Goal: Use online tool/utility: Use online tool/utility

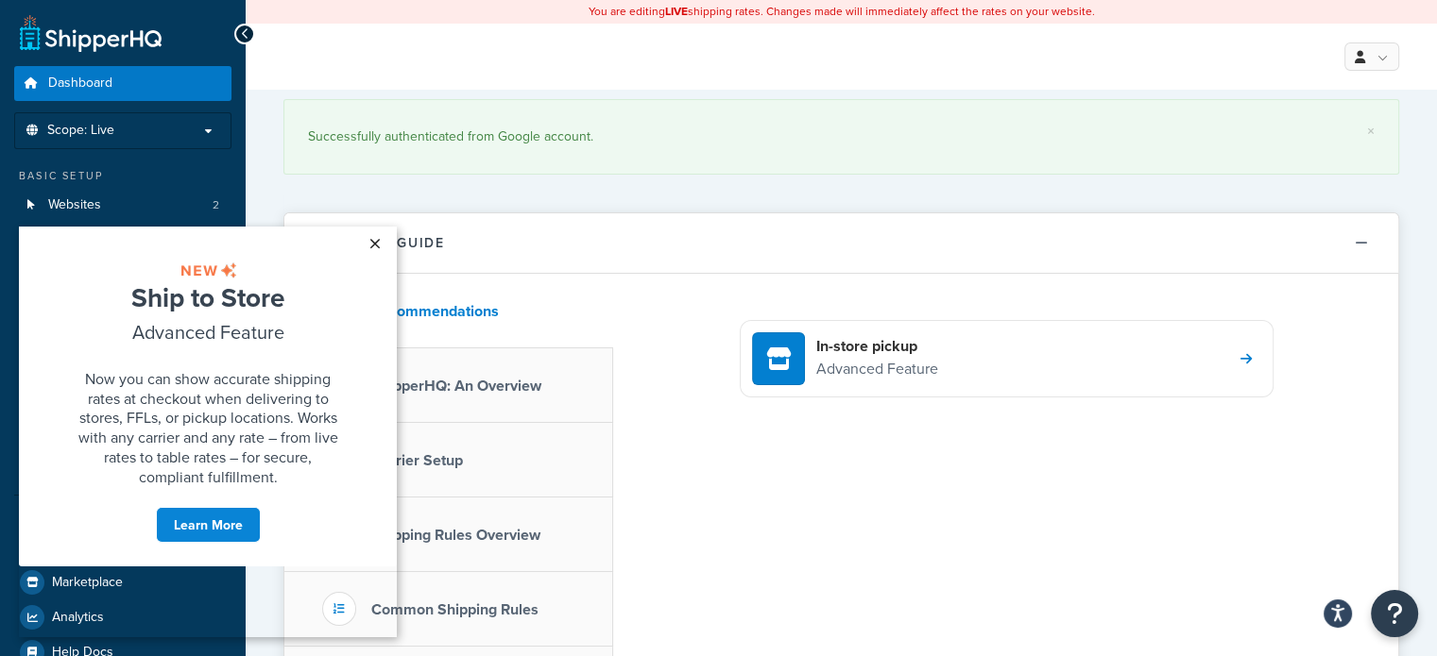
click at [367, 244] on link "×" at bounding box center [374, 244] width 33 height 34
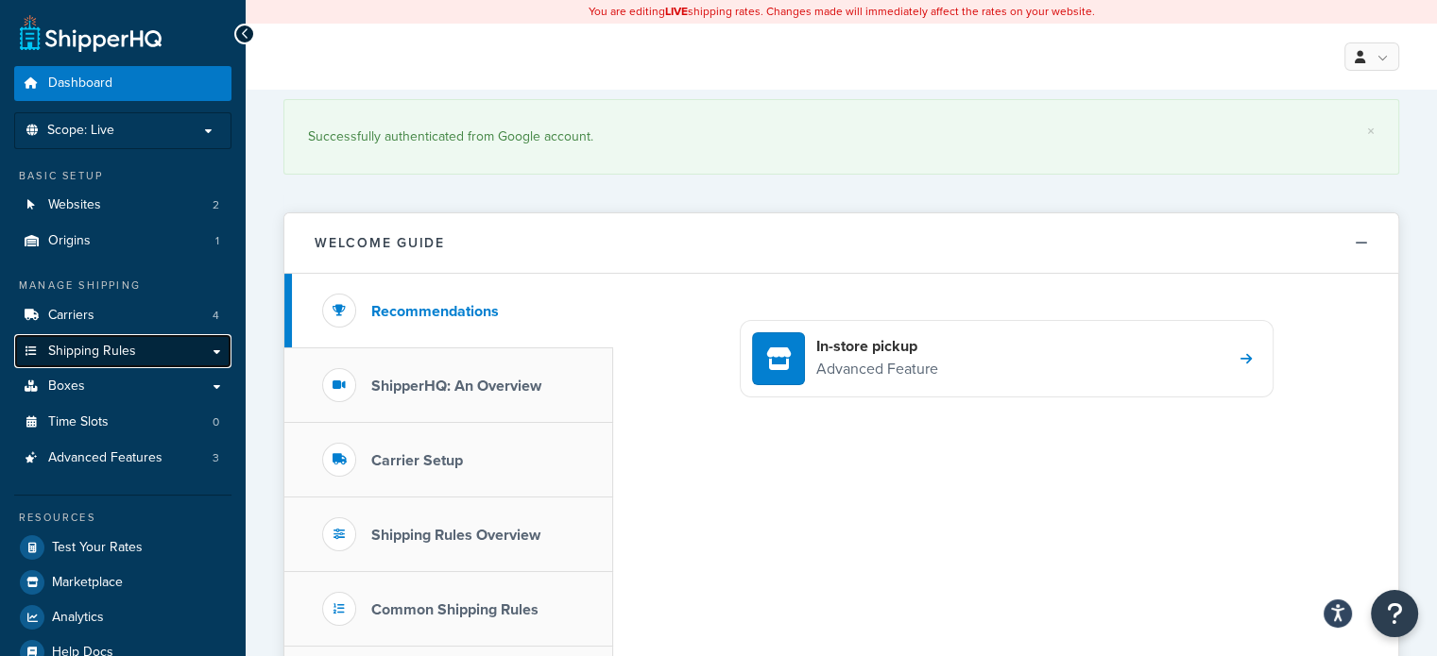
click at [223, 358] on link "Shipping Rules" at bounding box center [122, 351] width 217 height 35
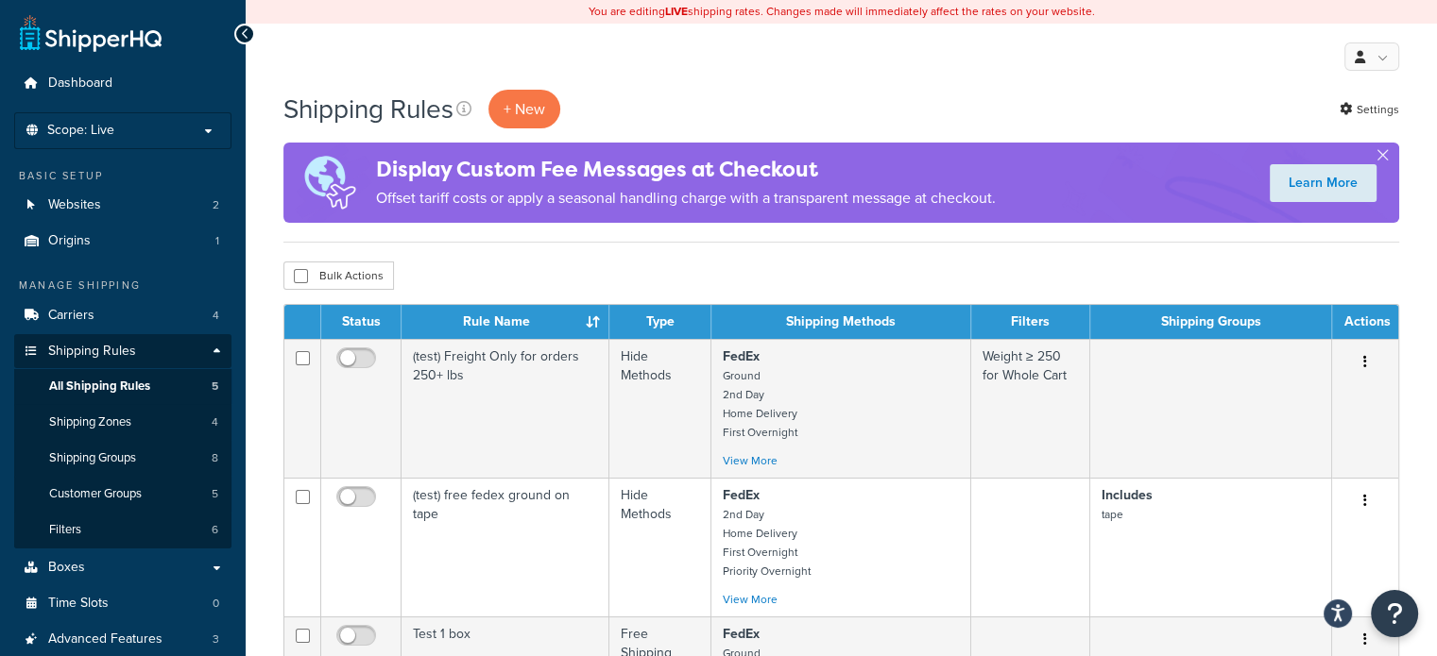
scroll to position [189, 0]
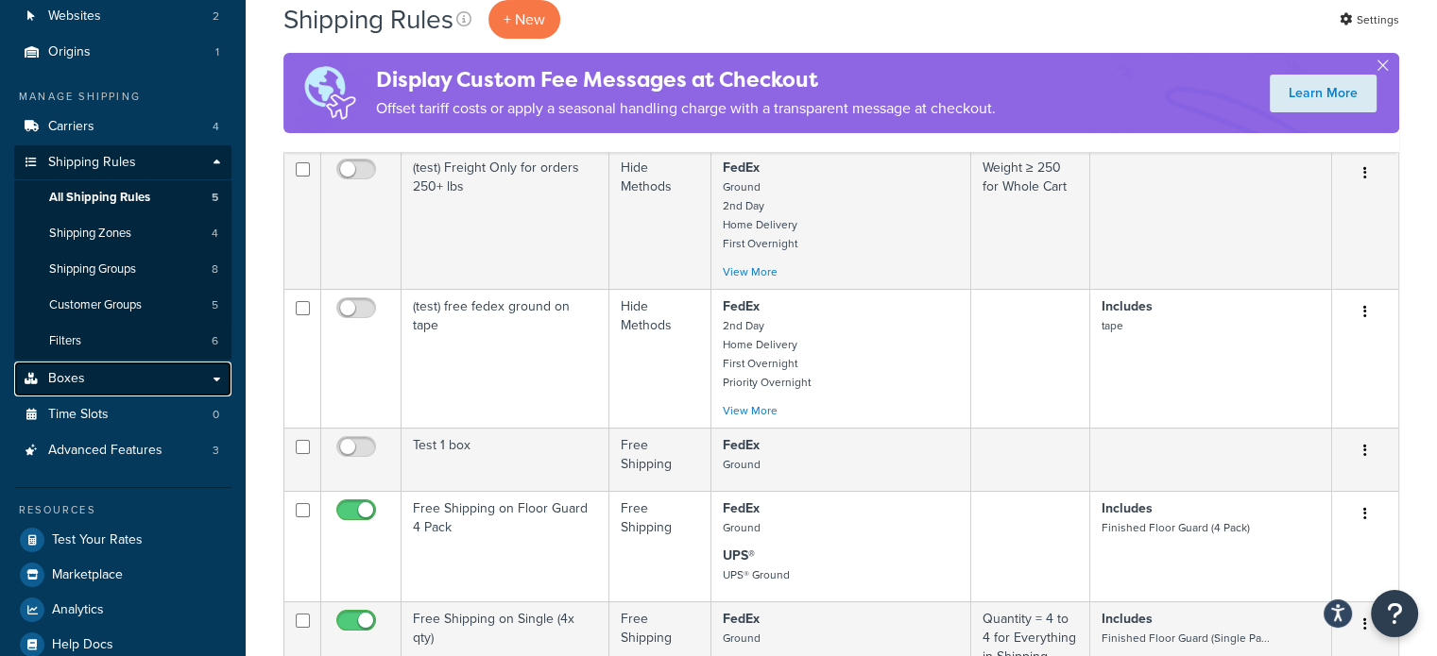
click at [218, 379] on link "Boxes" at bounding box center [122, 379] width 217 height 35
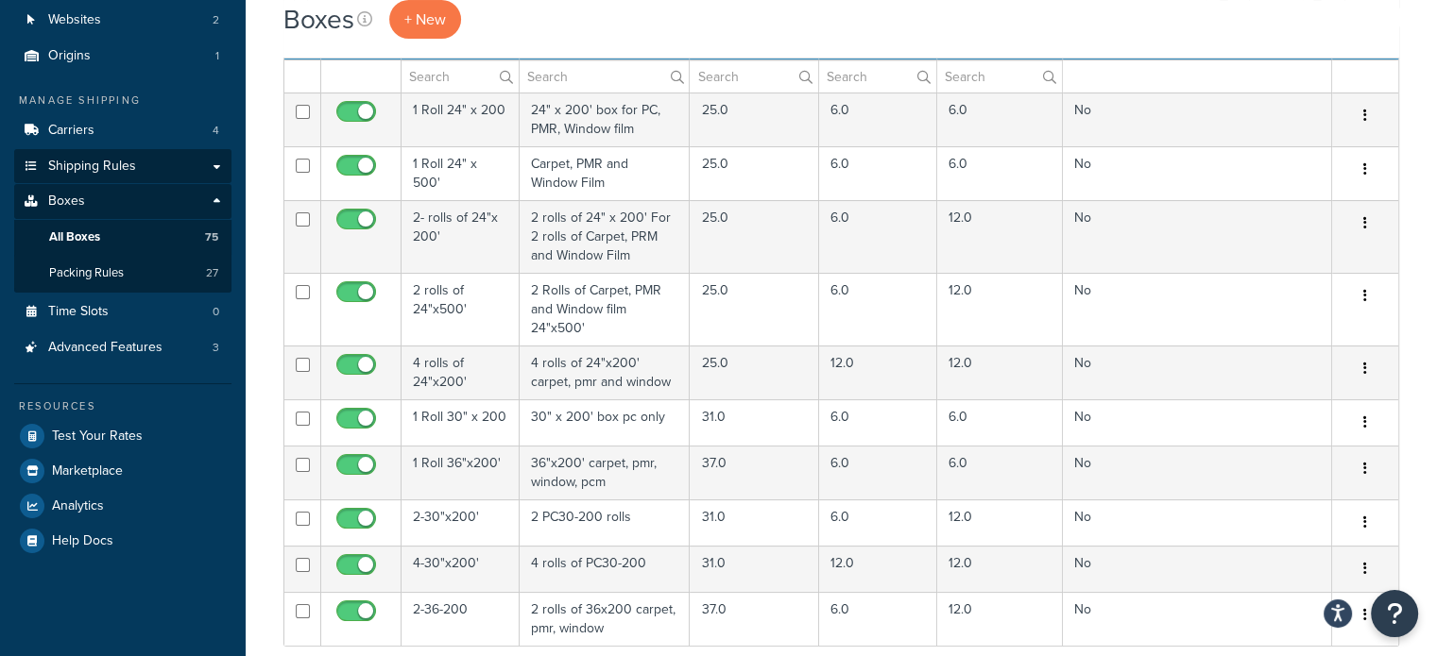
scroll to position [189, 0]
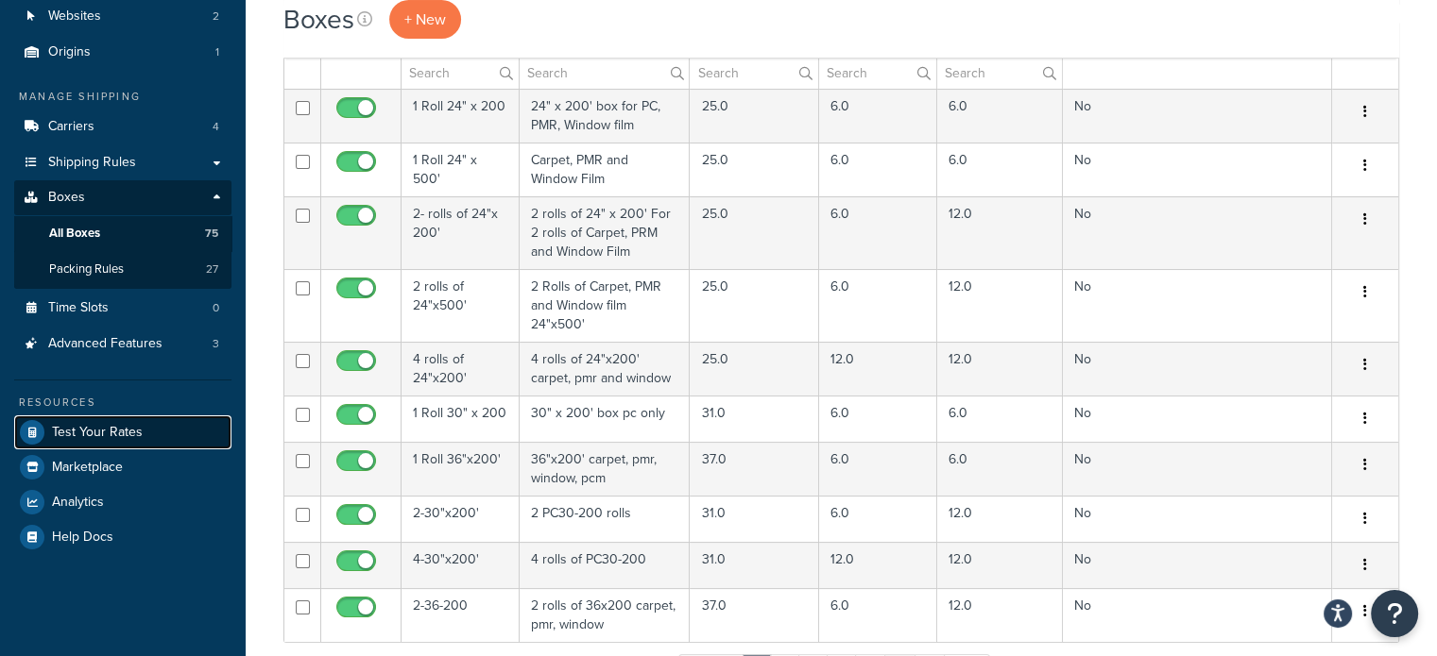
click at [128, 425] on span "Test Your Rates" at bounding box center [97, 433] width 91 height 16
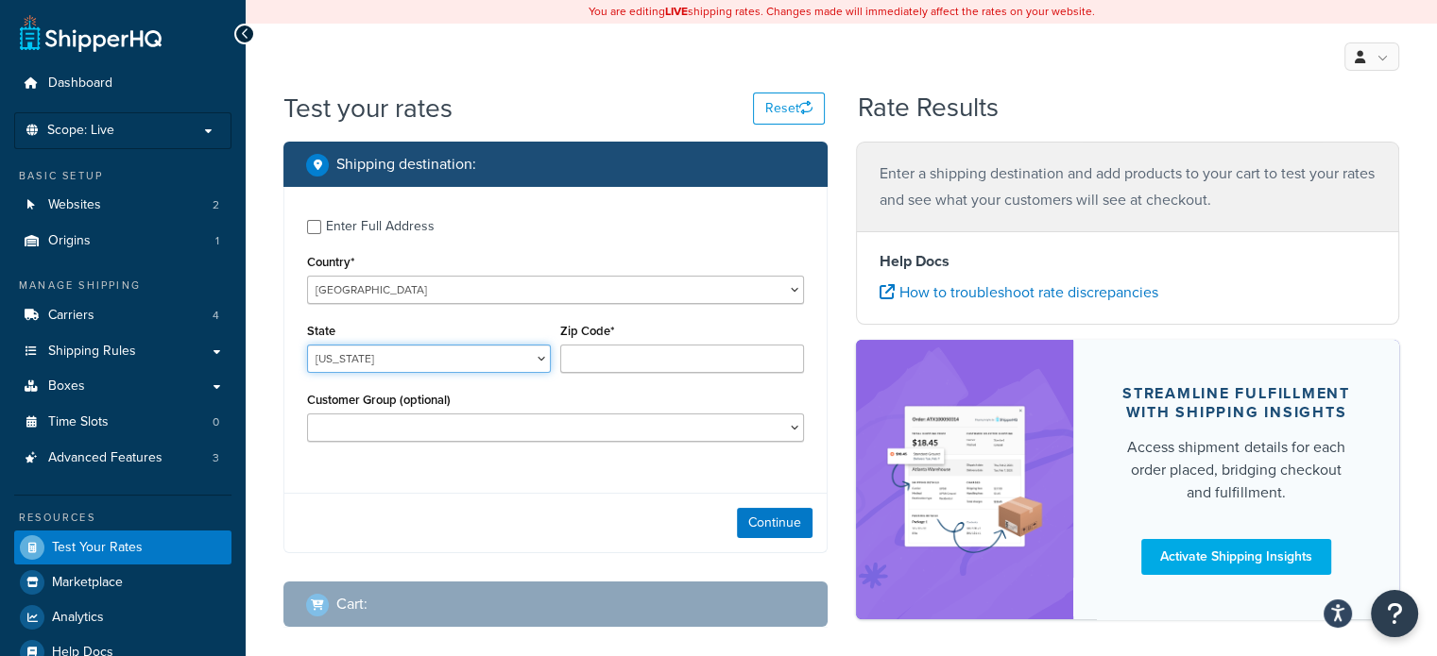
click at [539, 354] on select "Alabama Alaska American Samoa Arizona Arkansas Armed Forces Americas Armed Forc…" at bounding box center [429, 359] width 244 height 28
select select "IL"
click at [307, 345] on select "Alabama Alaska American Samoa Arizona Arkansas Armed Forces Americas Armed Forc…" at bounding box center [429, 359] width 244 height 28
click at [714, 358] on input "Zip Code*" at bounding box center [682, 359] width 244 height 28
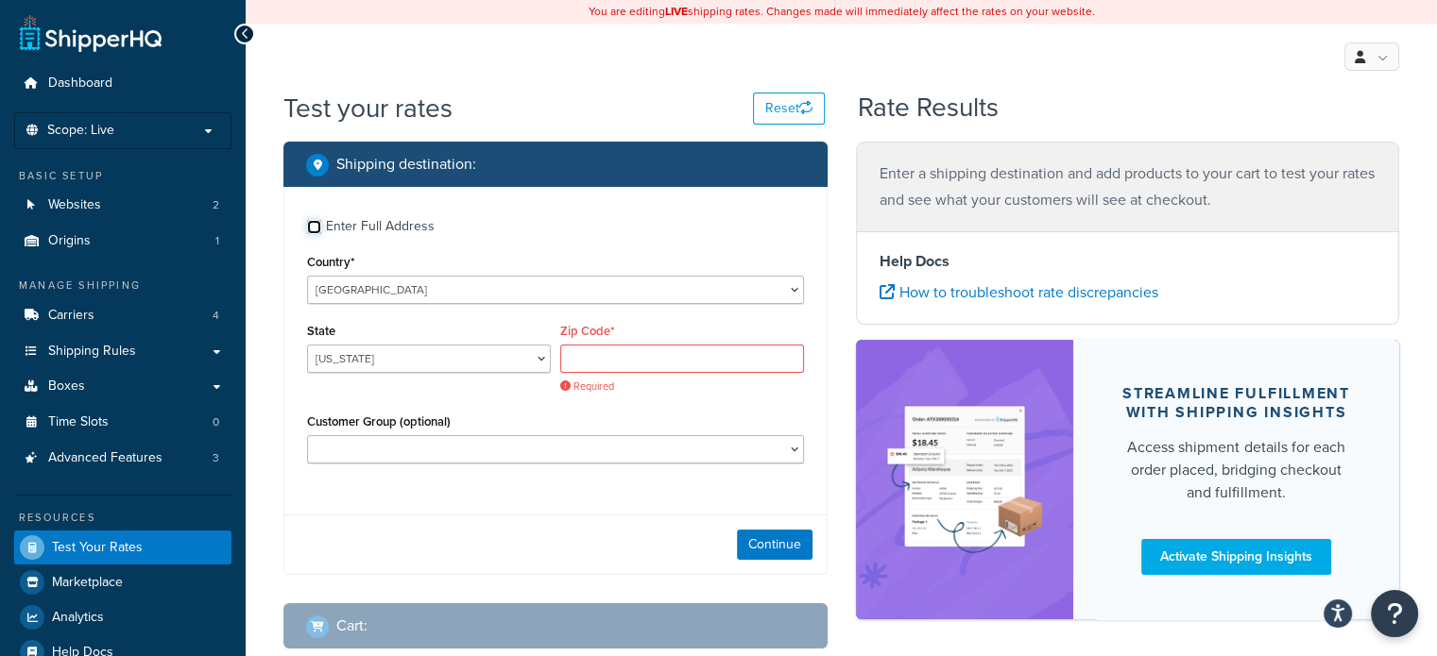
click at [314, 229] on input "Enter Full Address" at bounding box center [314, 227] width 14 height 14
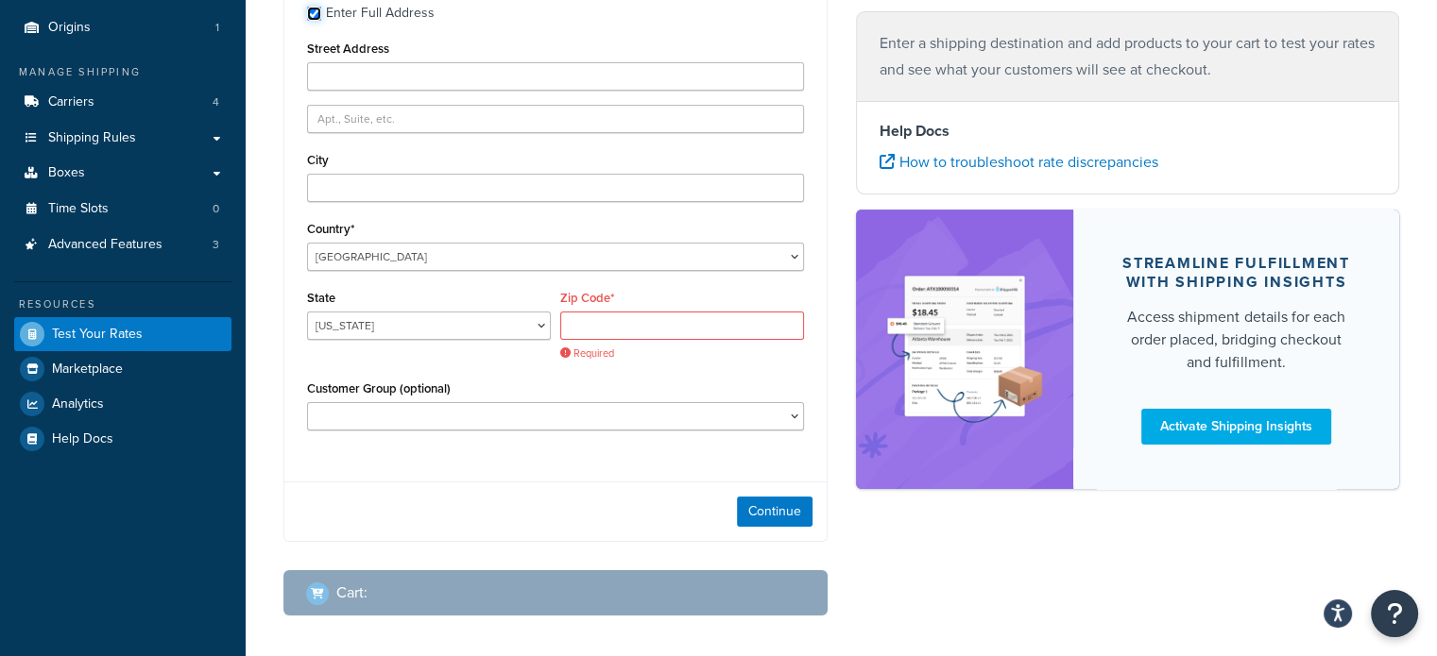
scroll to position [106, 0]
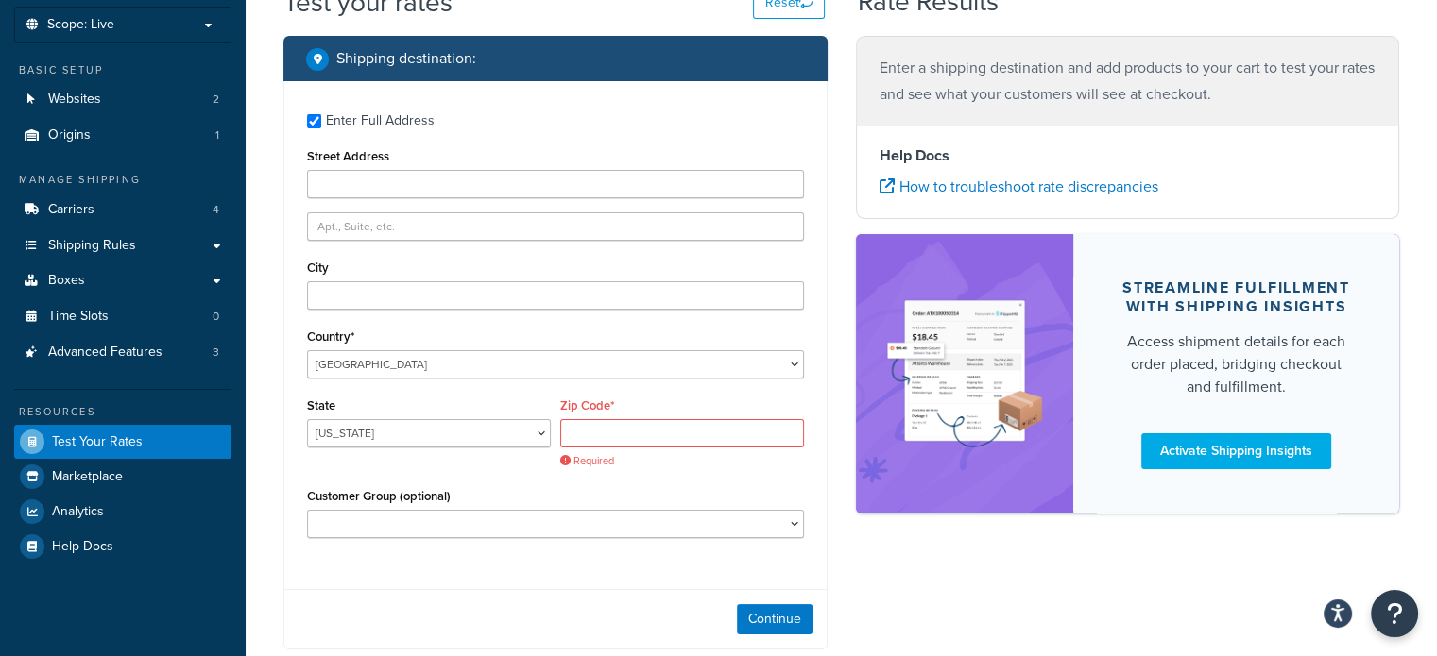
click at [321, 124] on div "Enter Full Address" at bounding box center [555, 119] width 497 height 30
click at [317, 123] on input "Enter Full Address" at bounding box center [314, 121] width 14 height 14
checkbox input "false"
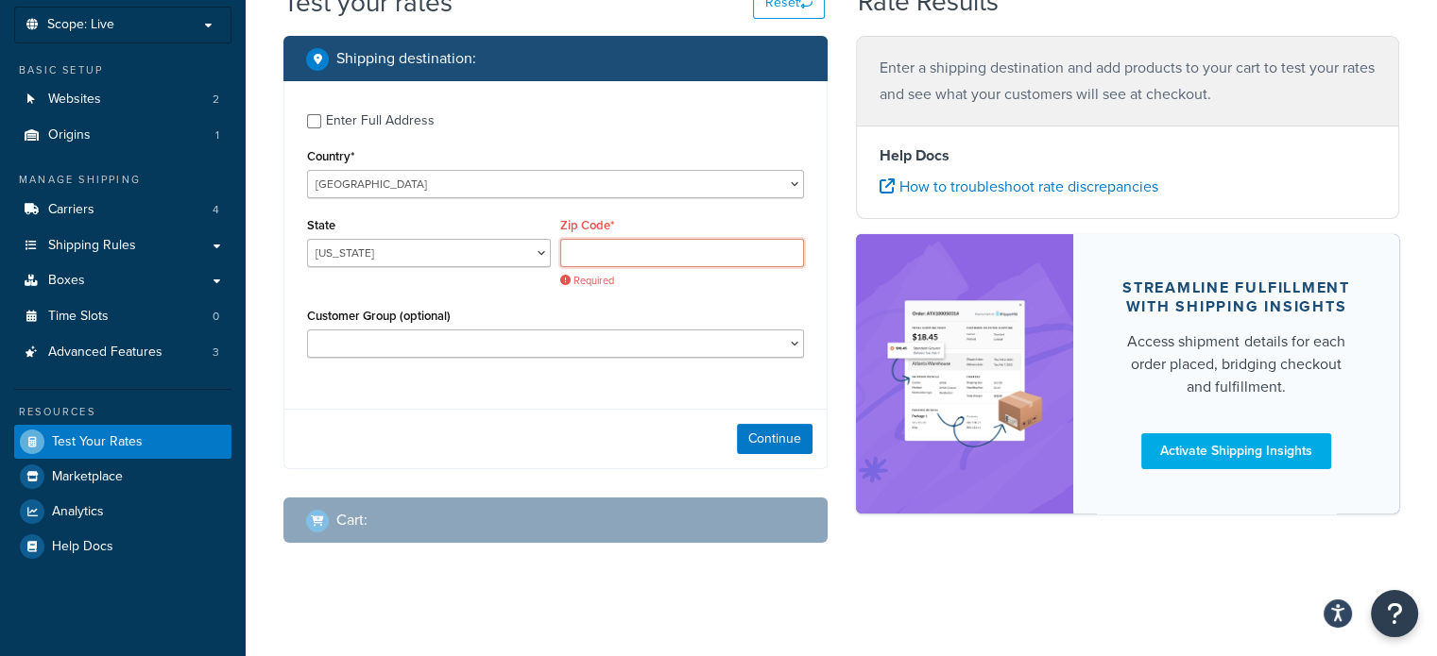
click at [604, 264] on input "Zip Code*" at bounding box center [682, 253] width 244 height 28
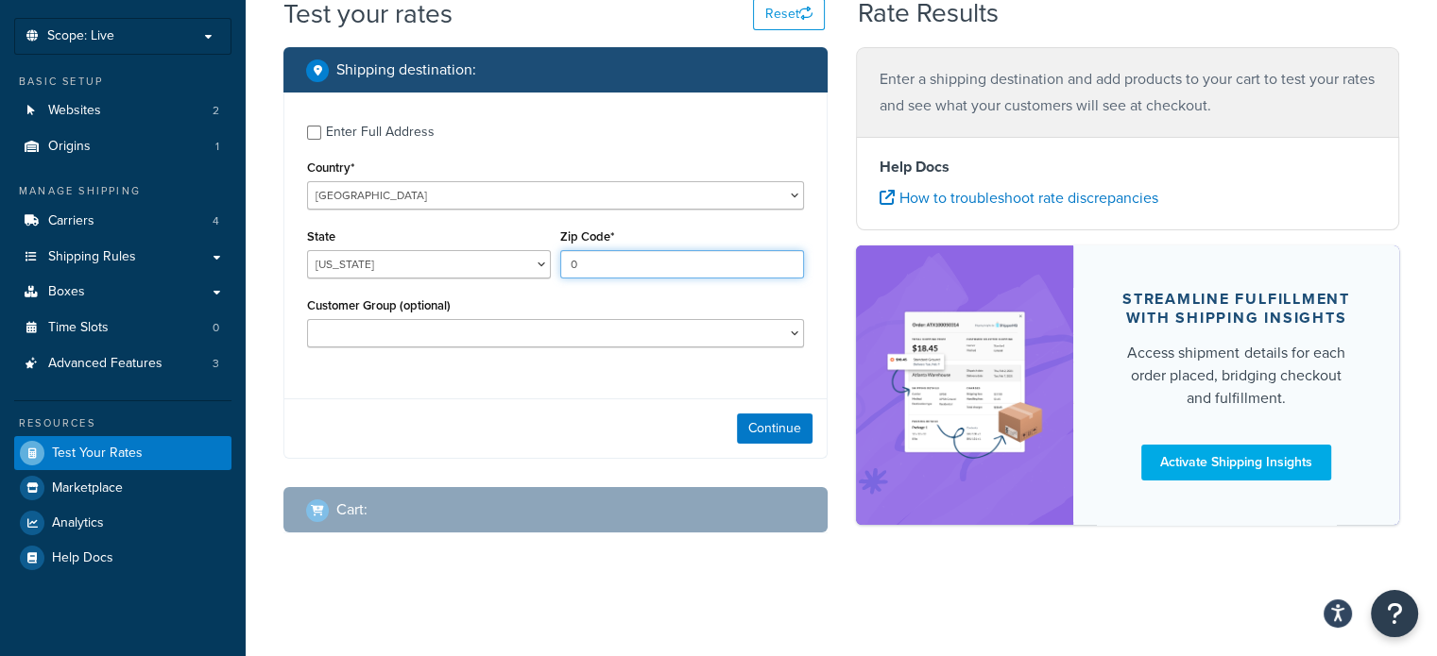
scroll to position [94, 0]
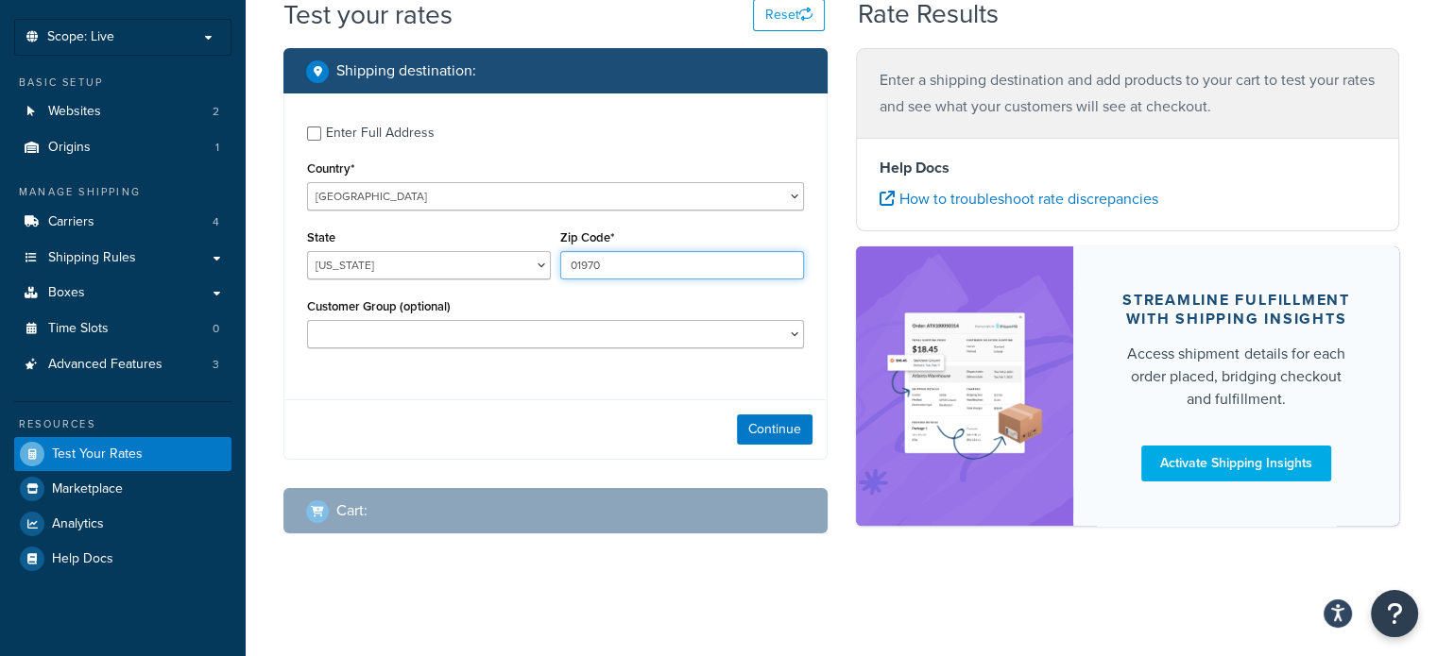
type input "01970"
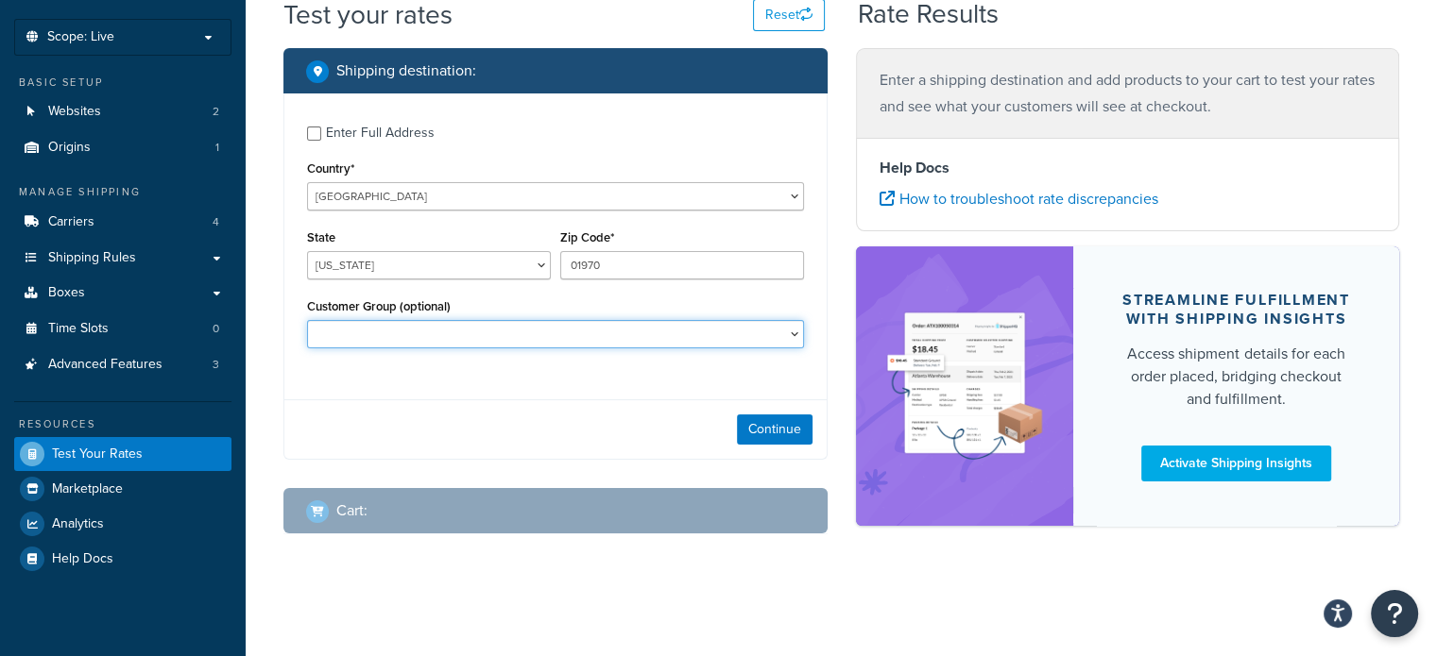
click at [797, 333] on select "Logged In Not Logged in Retail Wholesale" at bounding box center [555, 334] width 497 height 28
click at [760, 329] on select "Logged In Not Logged in Retail Wholesale" at bounding box center [555, 334] width 497 height 28
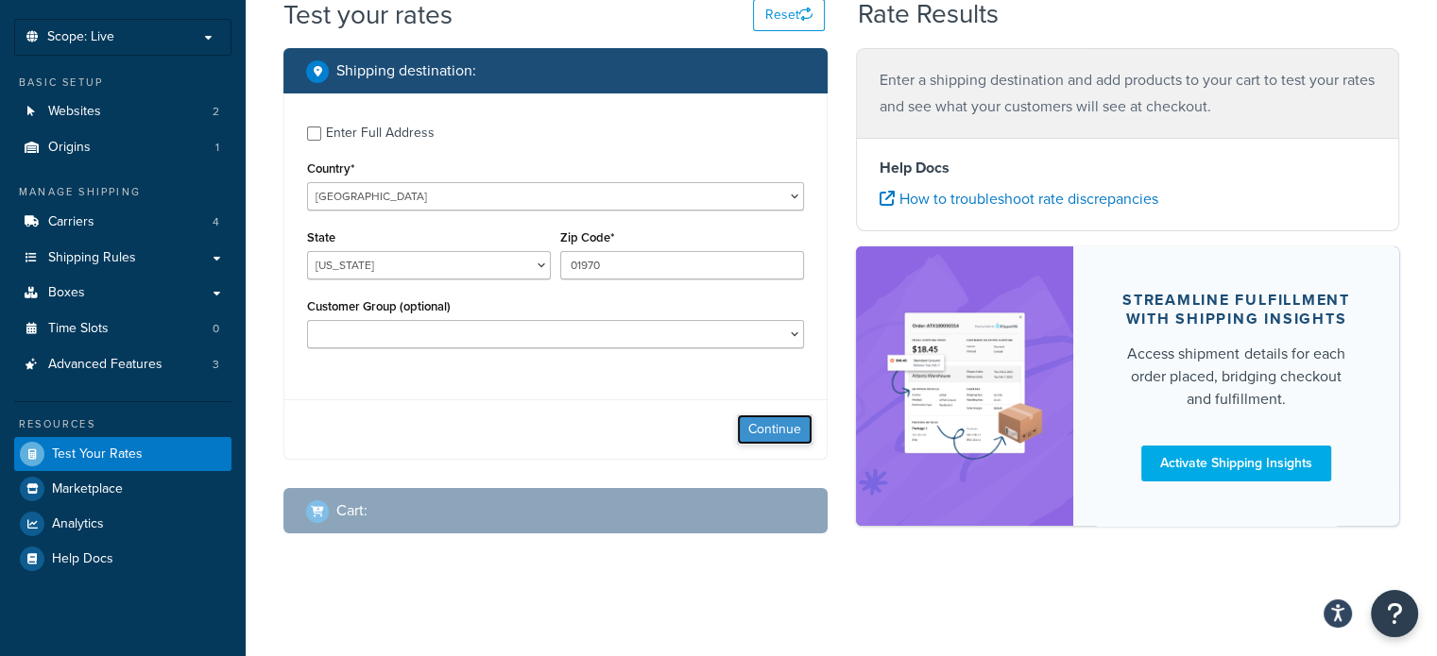
click at [771, 426] on button "Continue" at bounding box center [775, 430] width 76 height 30
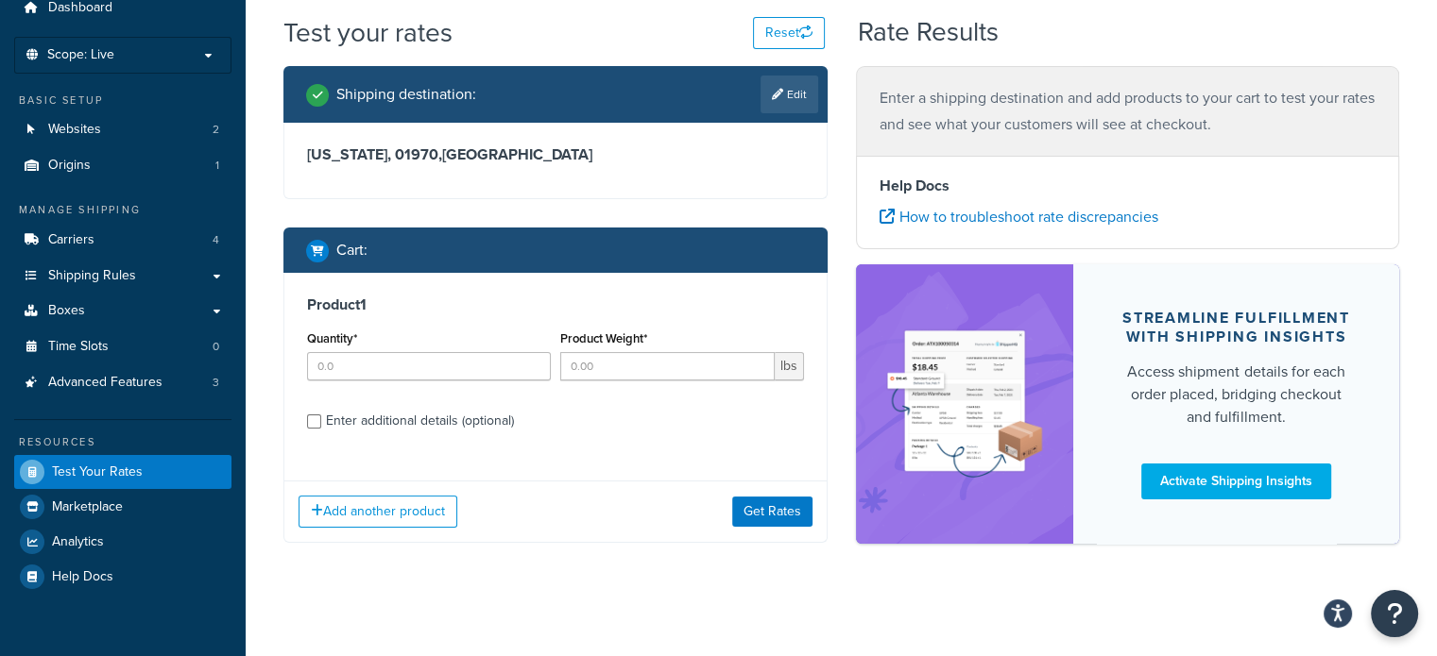
scroll to position [83, 0]
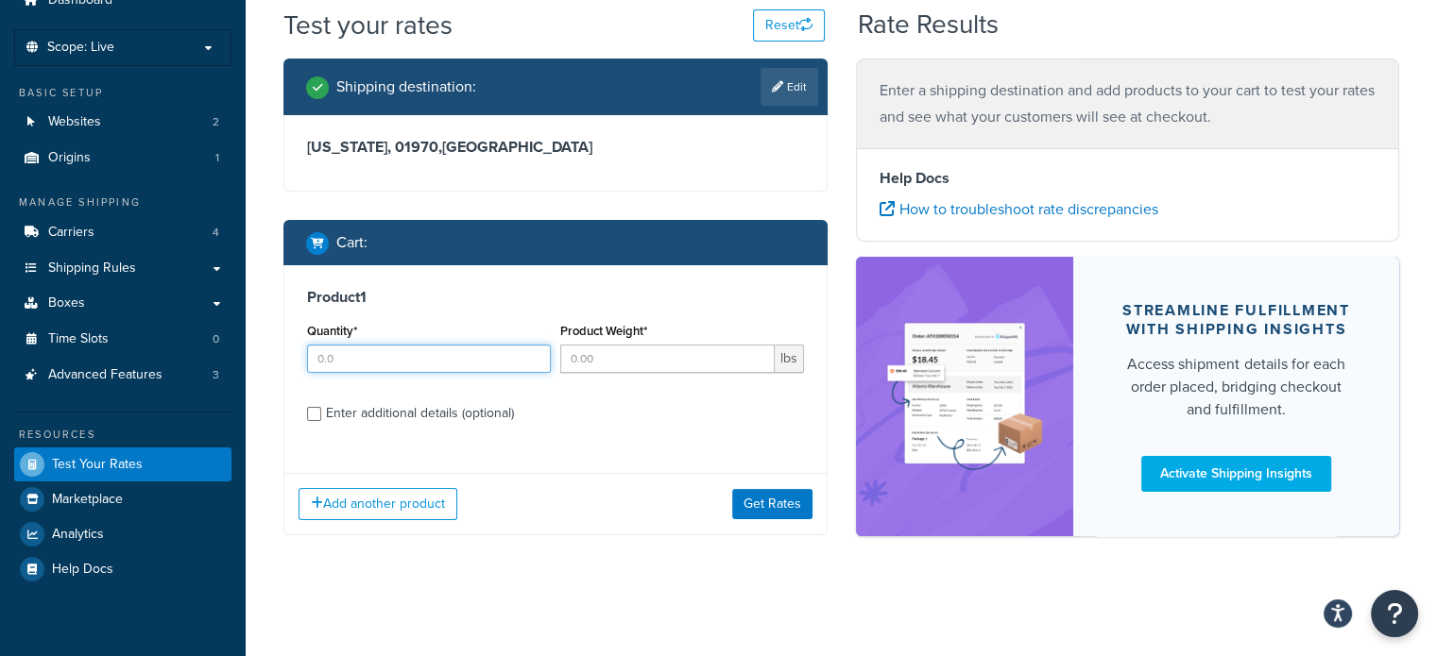
click at [424, 368] on input "Quantity*" at bounding box center [429, 359] width 244 height 28
type input "5"
click at [614, 364] on input "Product Weight*" at bounding box center [667, 359] width 214 height 28
type input "51"
click at [746, 495] on button "Get Rates" at bounding box center [772, 504] width 80 height 30
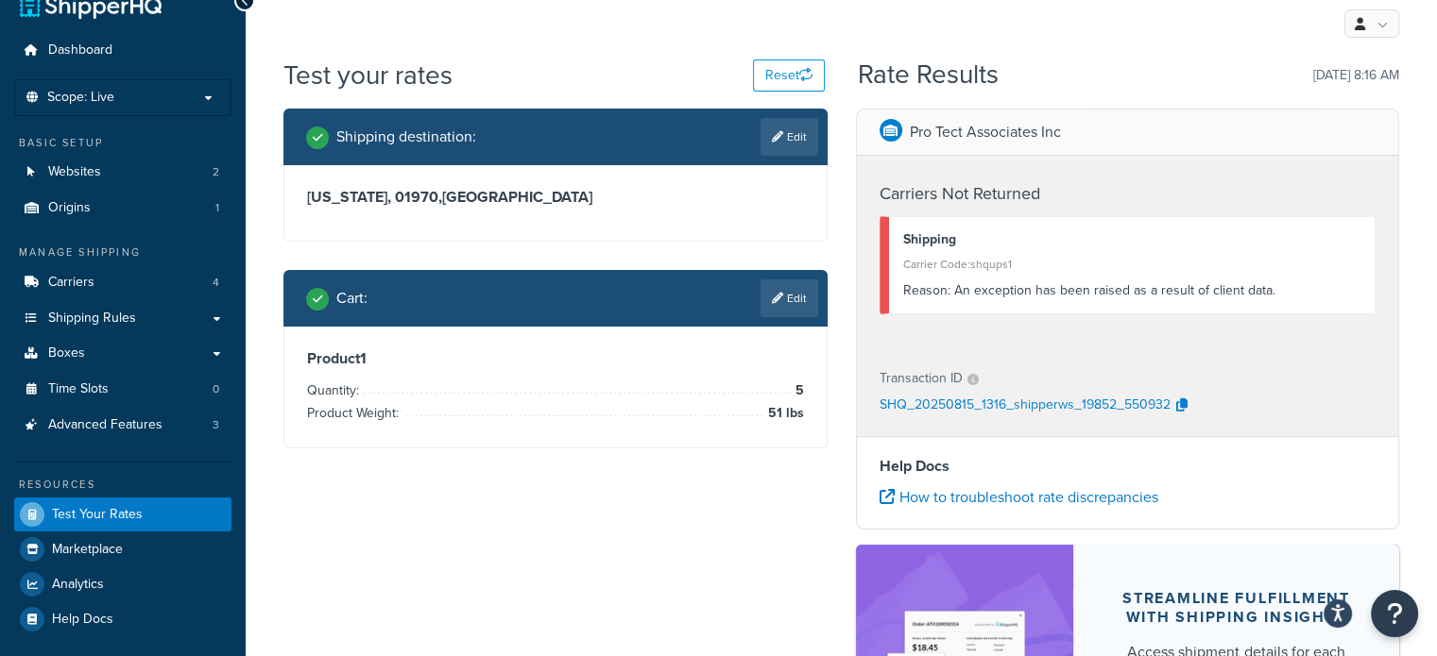
scroll to position [0, 0]
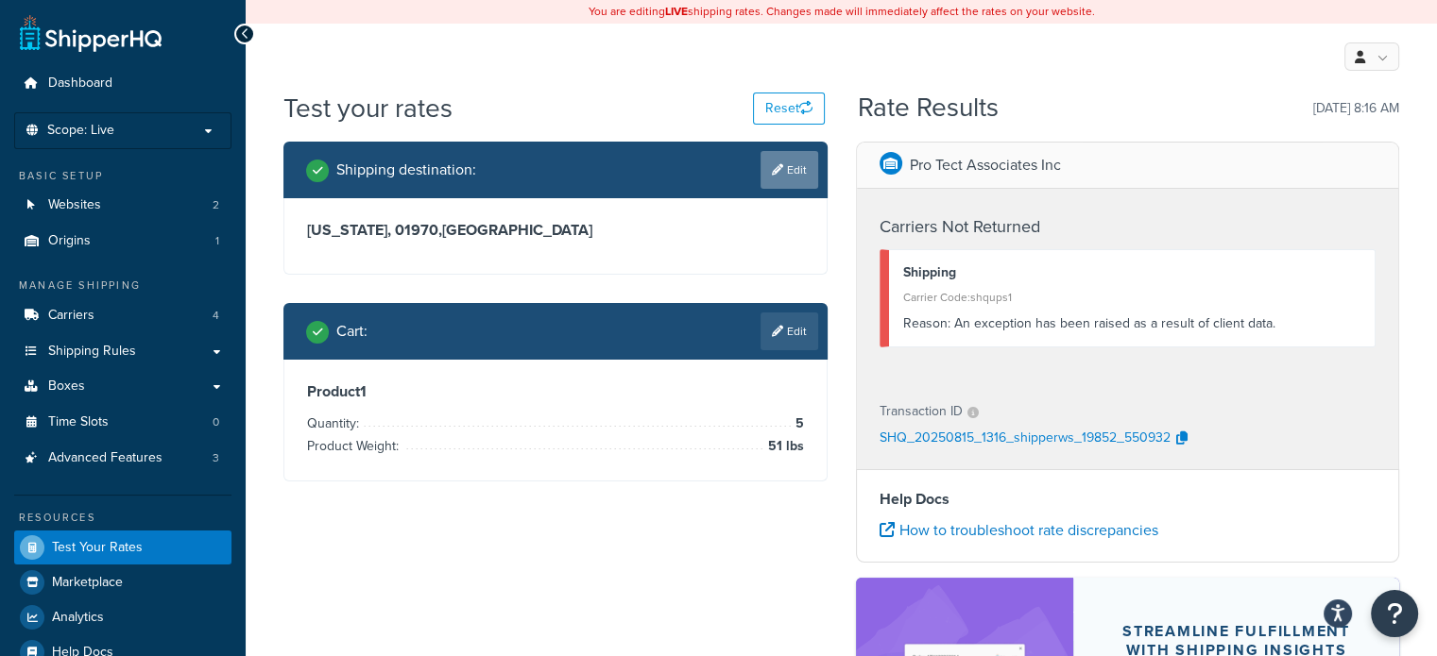
click at [796, 162] on link "Edit" at bounding box center [789, 170] width 58 height 38
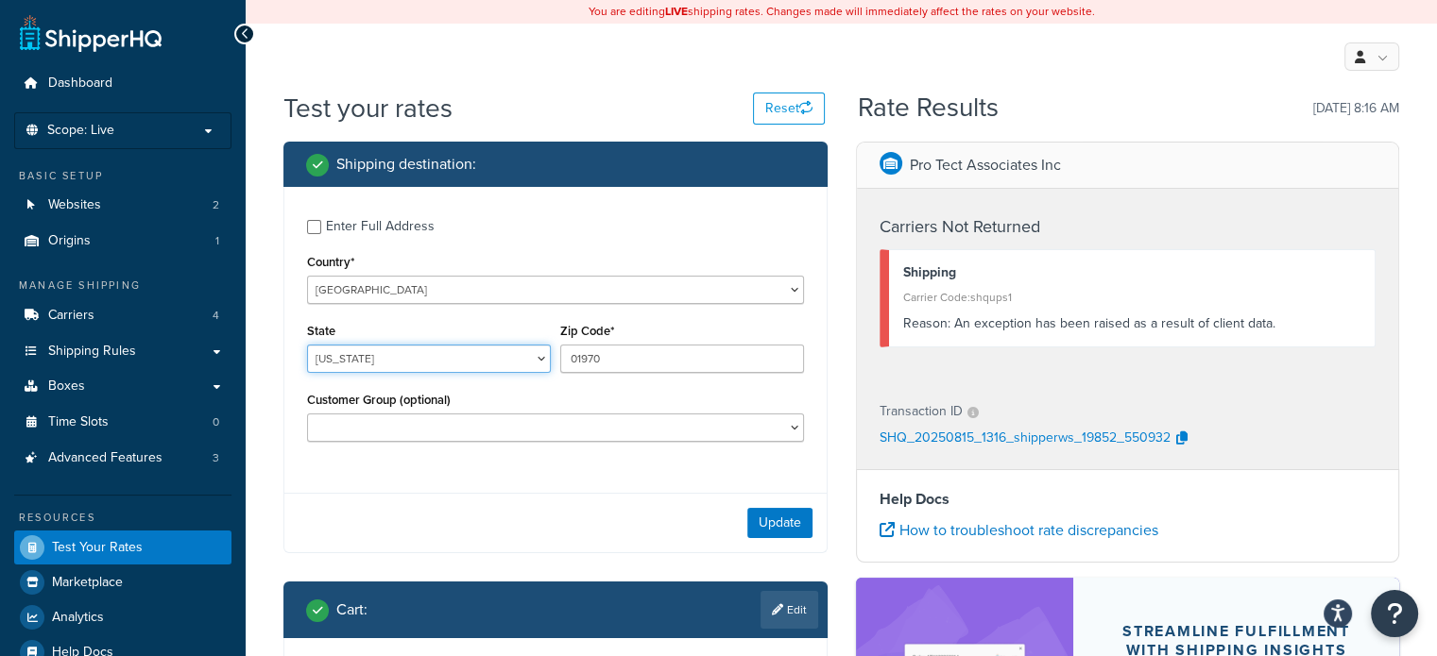
click at [541, 357] on select "Alabama Alaska American Samoa Arizona Arkansas Armed Forces Americas Armed Forc…" at bounding box center [429, 359] width 244 height 28
click at [547, 354] on select "Alabama Alaska American Samoa Arizona Arkansas Armed Forces Americas Armed Forc…" at bounding box center [429, 359] width 244 height 28
select select "MA"
click at [307, 345] on select "Alabama Alaska American Samoa Arizona Arkansas Armed Forces Americas Armed Forc…" at bounding box center [429, 359] width 244 height 28
click at [760, 520] on button "Update" at bounding box center [779, 523] width 65 height 30
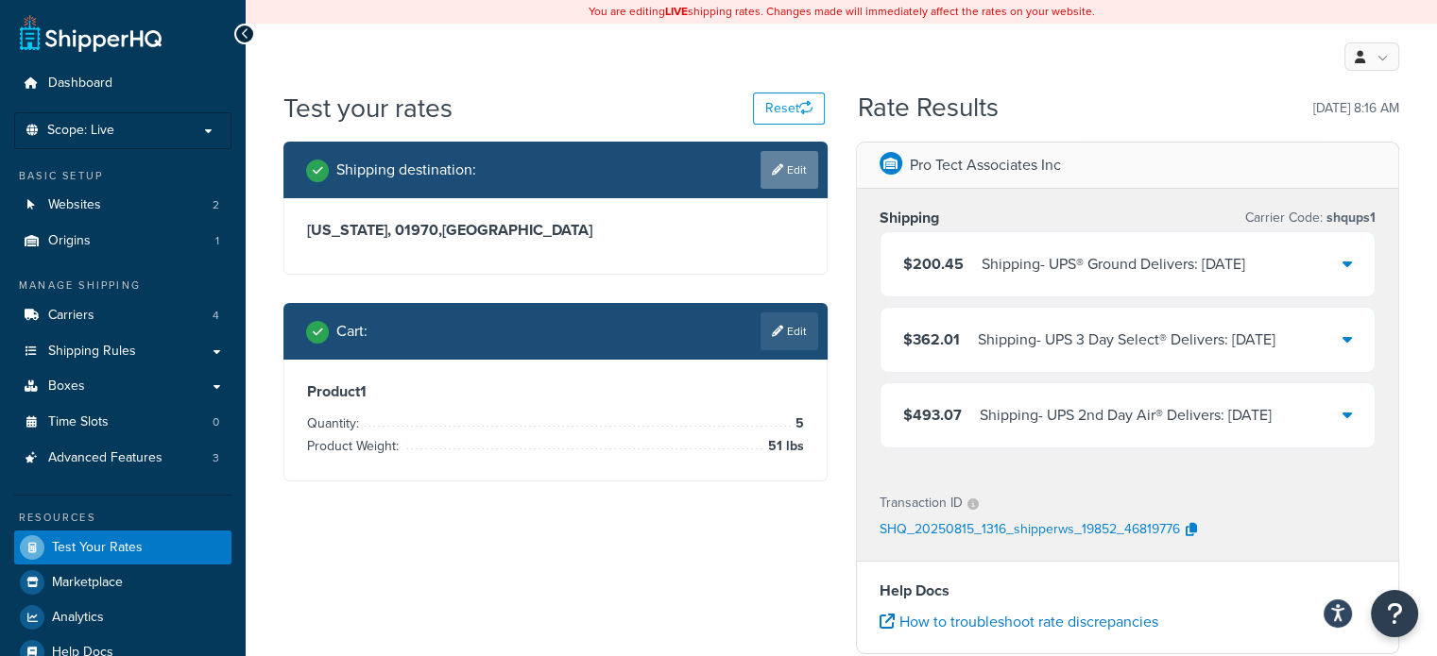
click at [791, 171] on link "Edit" at bounding box center [789, 170] width 58 height 38
select select "MA"
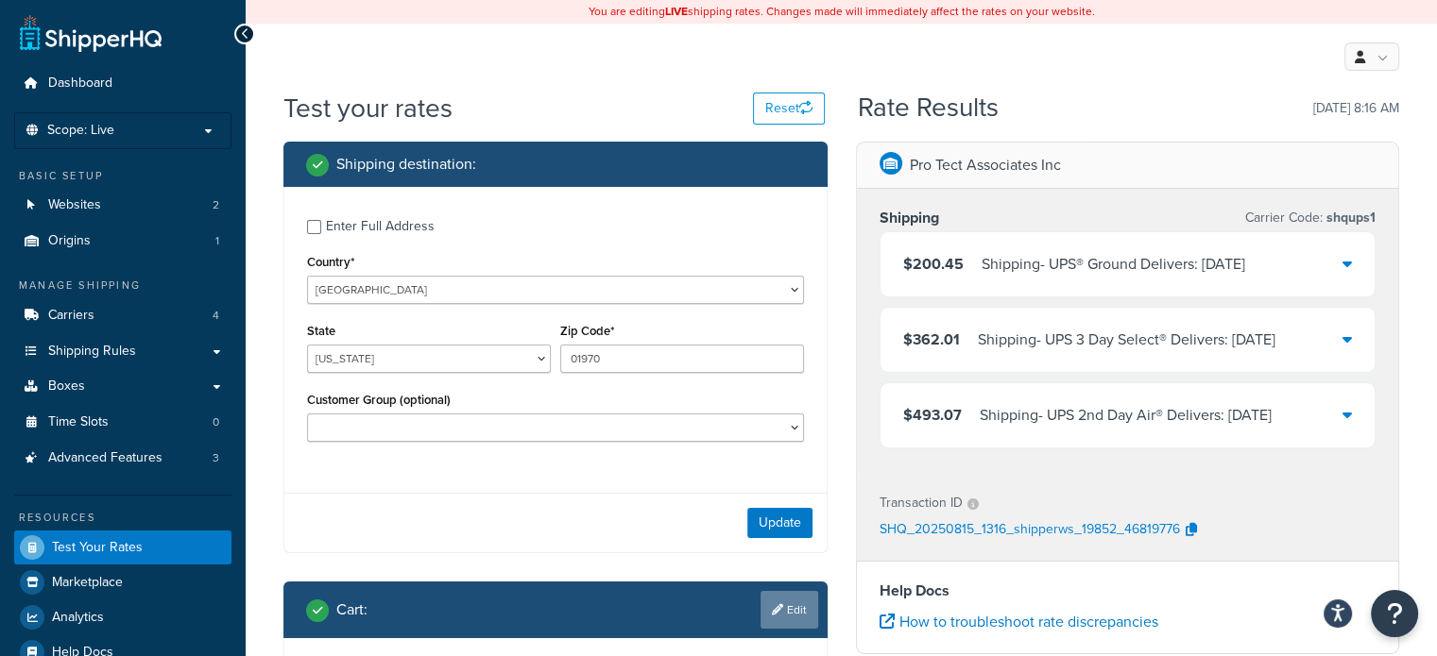
click at [793, 614] on link "Edit" at bounding box center [789, 610] width 58 height 38
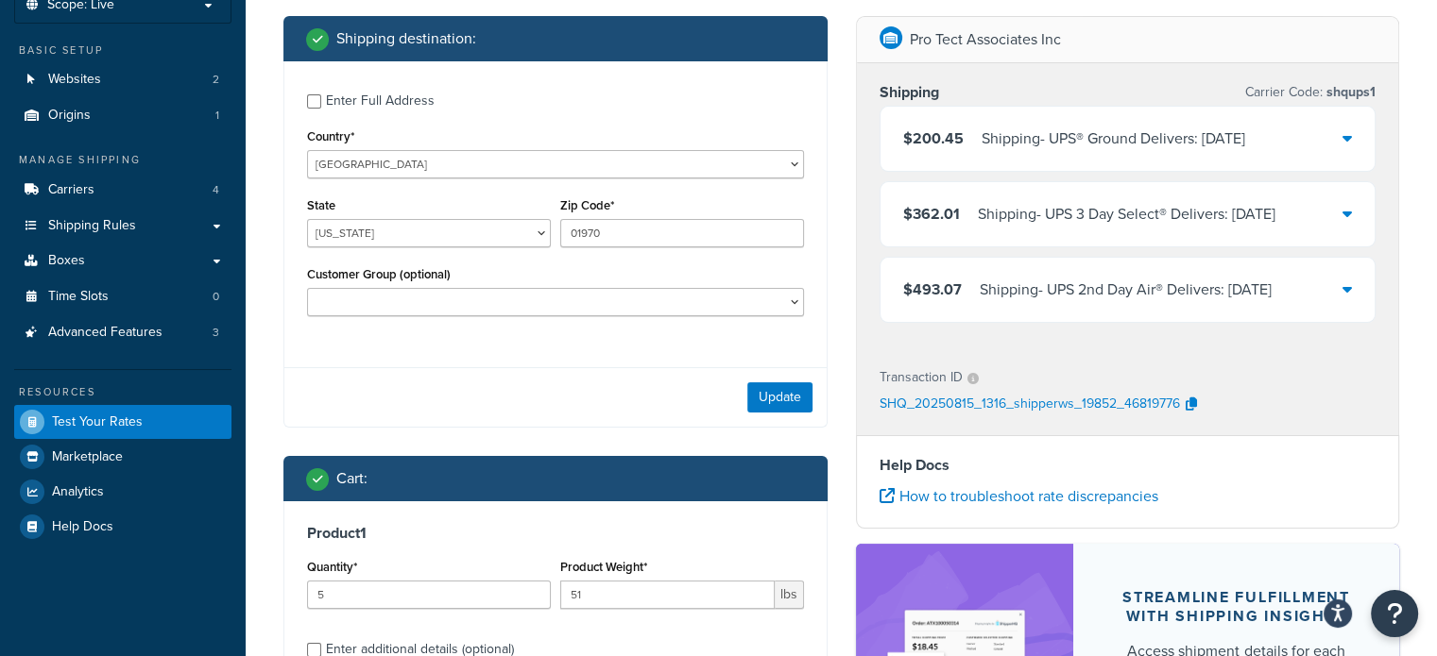
scroll to position [283, 0]
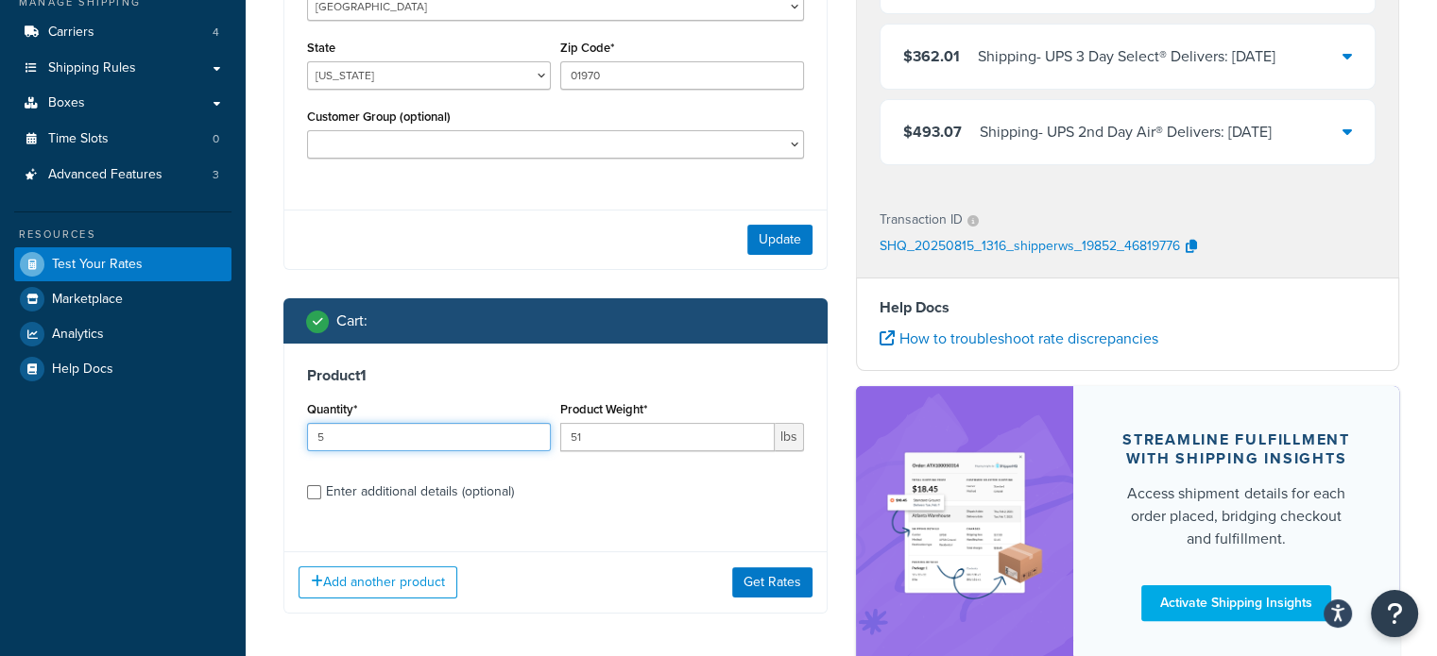
click at [374, 441] on input "5" at bounding box center [429, 437] width 244 height 28
type input "1"
click at [757, 574] on button "Get Rates" at bounding box center [772, 583] width 80 height 30
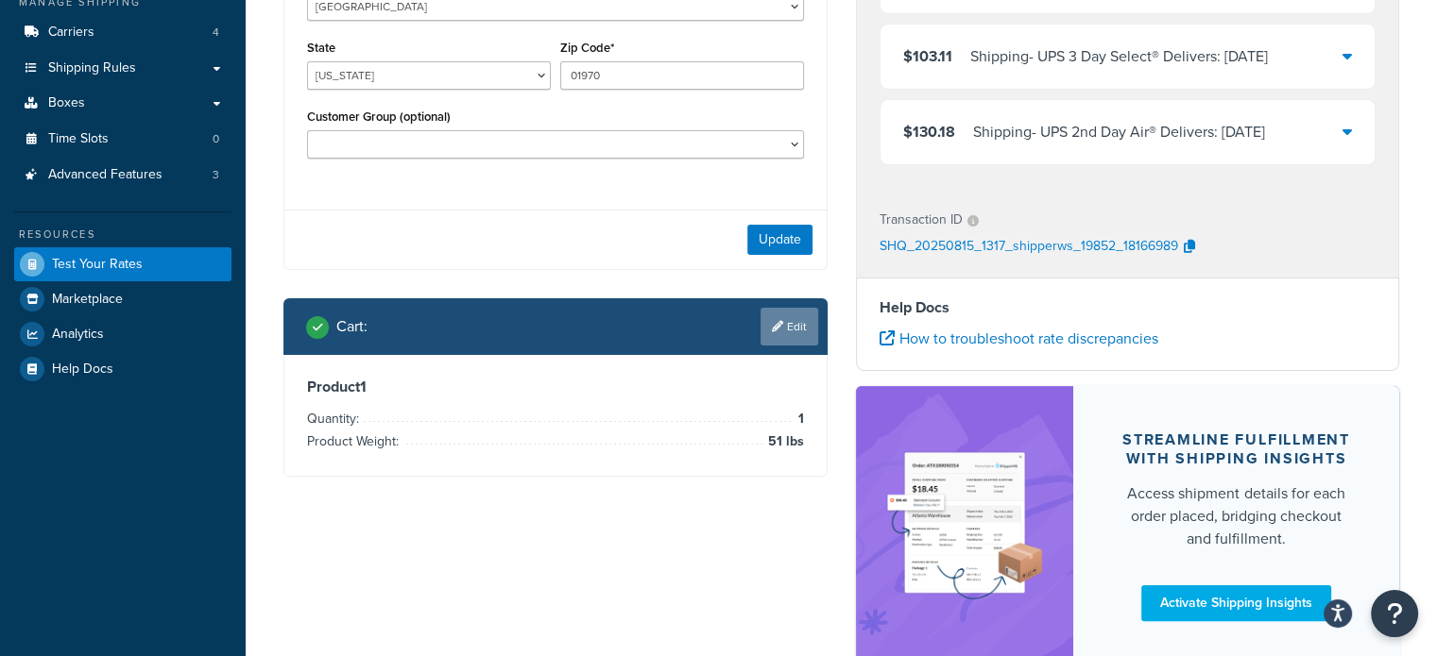
click at [786, 328] on link "Edit" at bounding box center [789, 327] width 58 height 38
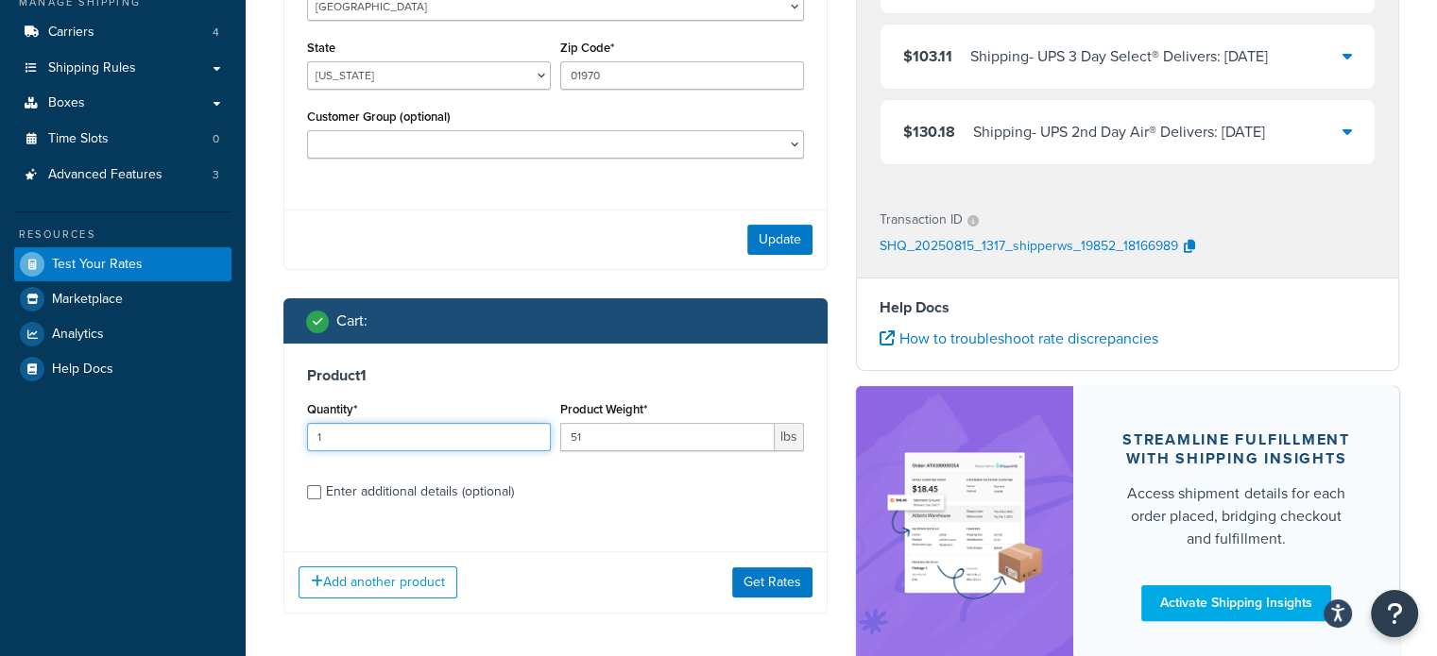
drag, startPoint x: 328, startPoint y: 436, endPoint x: 309, endPoint y: 434, distance: 19.1
click at [309, 434] on input "1" at bounding box center [429, 437] width 244 height 28
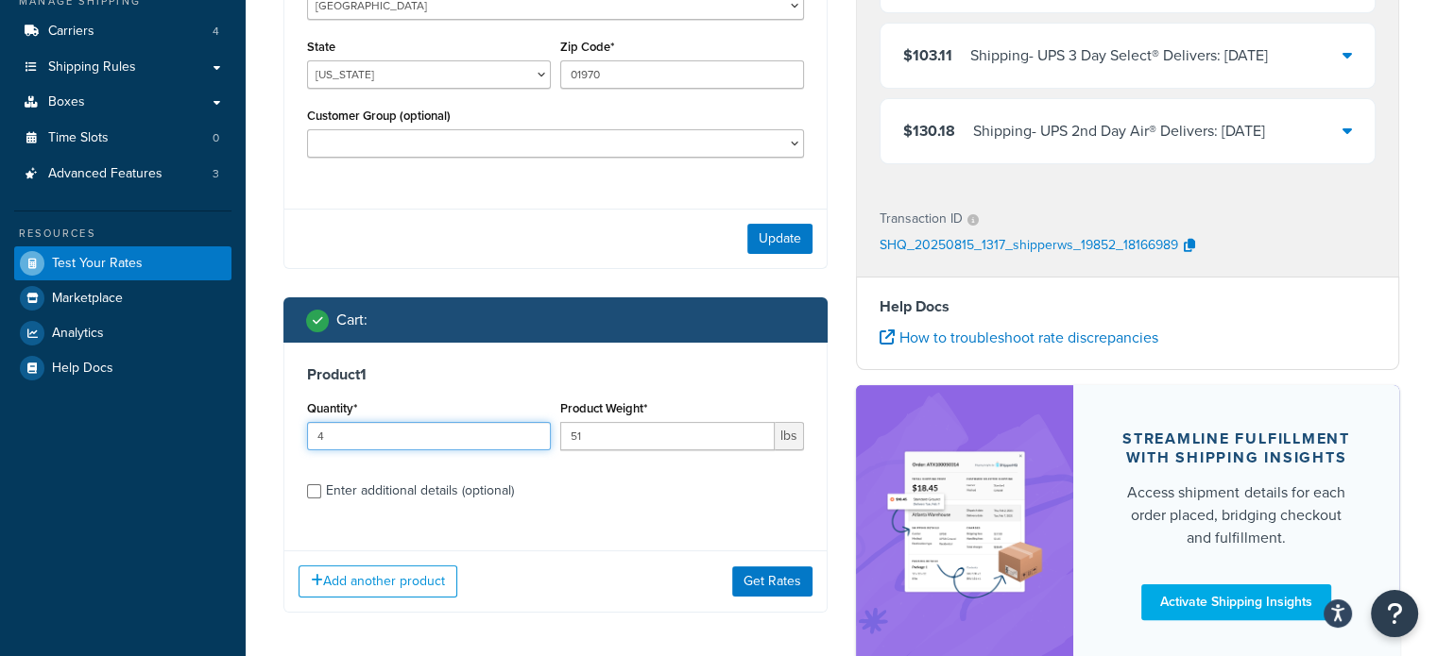
scroll to position [404, 0]
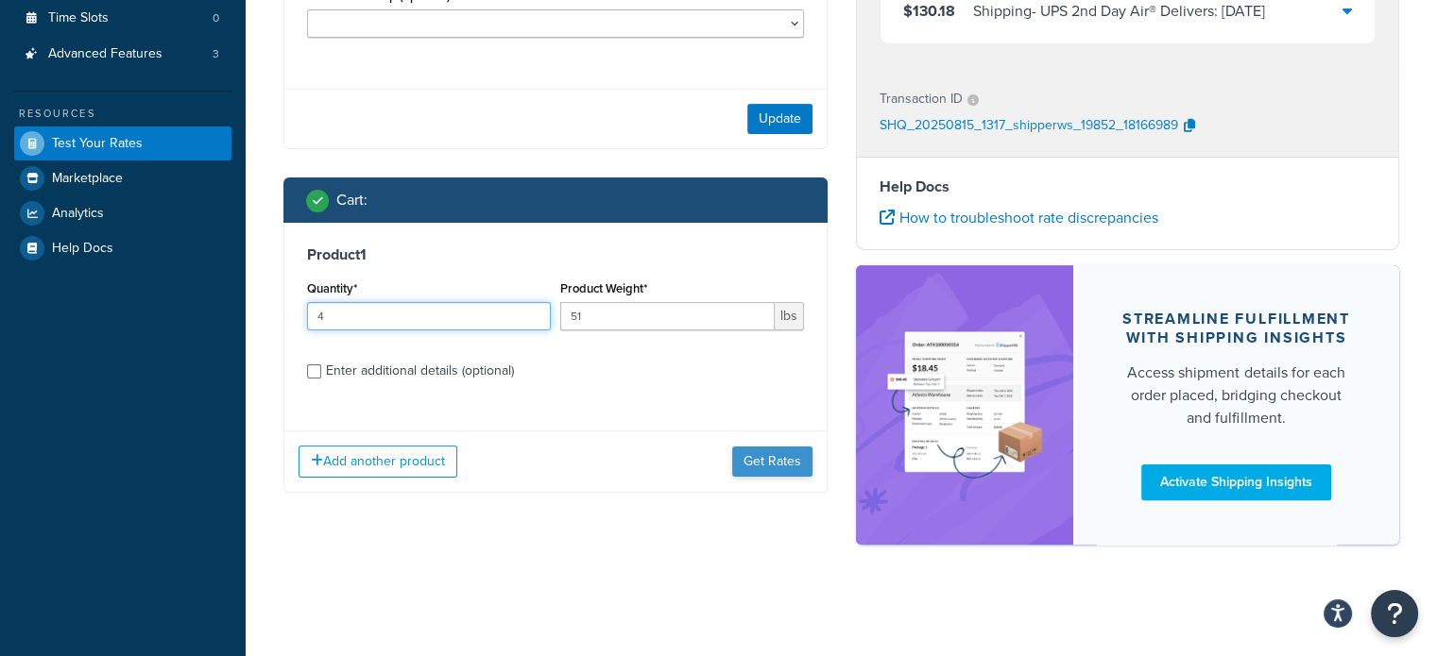
type input "4"
click at [750, 467] on button "Get Rates" at bounding box center [772, 462] width 80 height 30
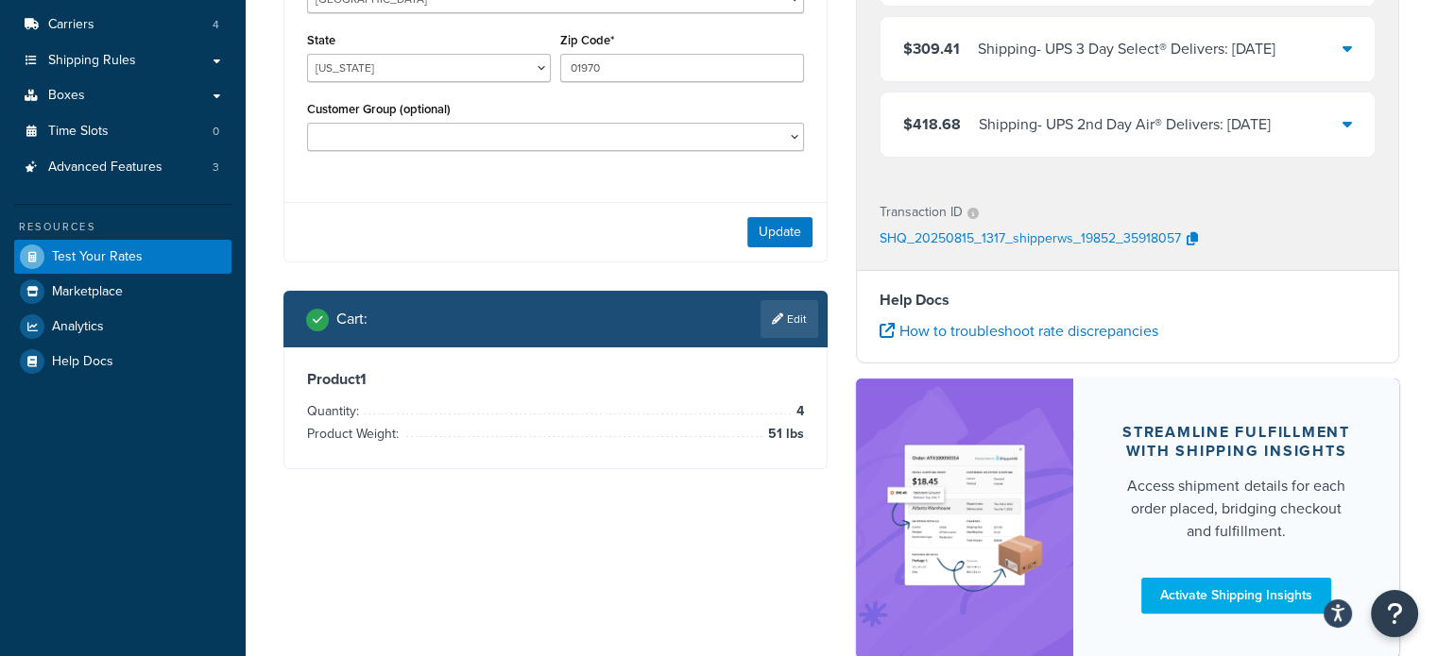
scroll to position [26, 0]
